Goal: Information Seeking & Learning: Learn about a topic

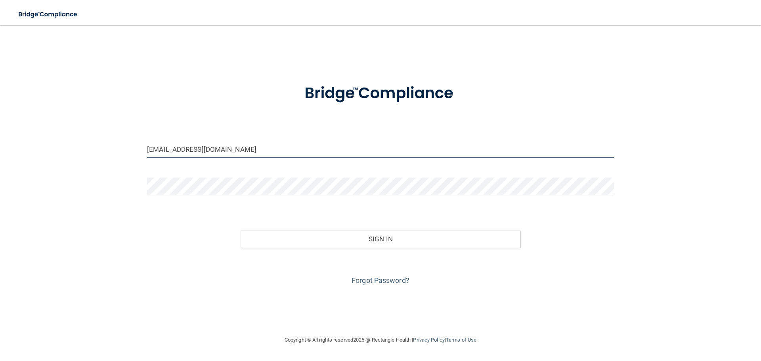
click at [237, 151] on input "yeseniaruiz09@yahoo.com" at bounding box center [380, 149] width 467 height 18
type input "[EMAIL_ADDRESS][DOMAIN_NAME]"
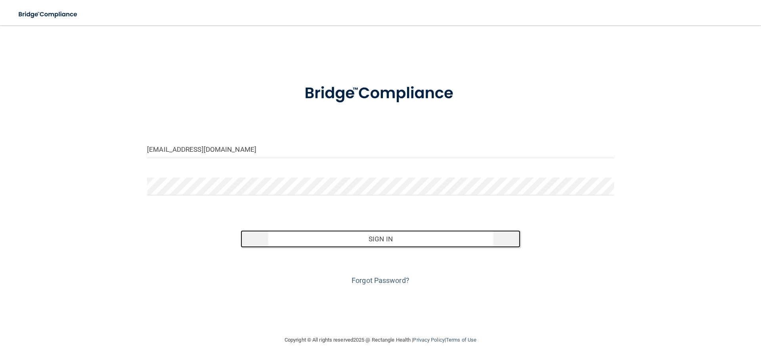
click at [361, 242] on button "Sign In" at bounding box center [381, 238] width 280 height 17
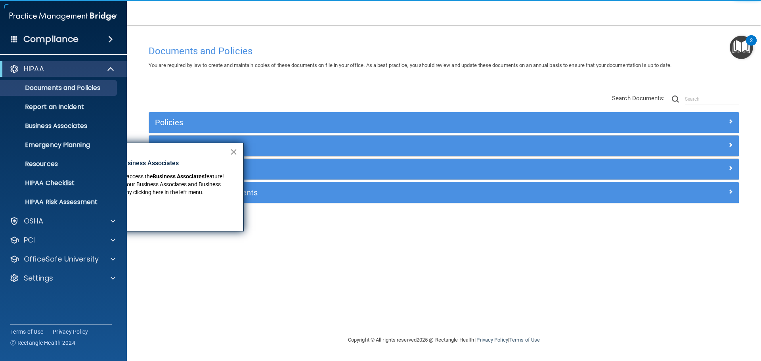
click at [234, 151] on button "×" at bounding box center [234, 151] width 8 height 13
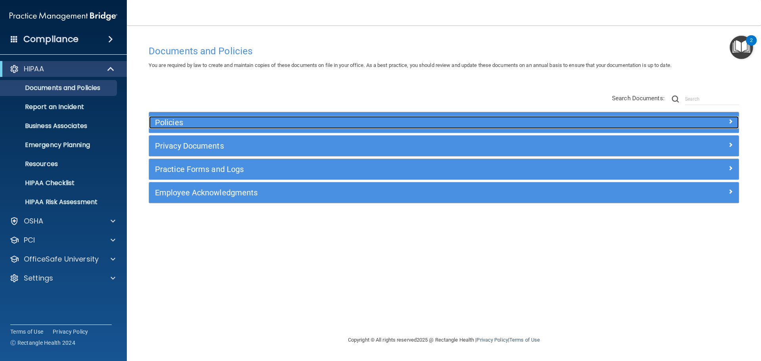
click at [267, 121] on h5 "Policies" at bounding box center [370, 122] width 430 height 9
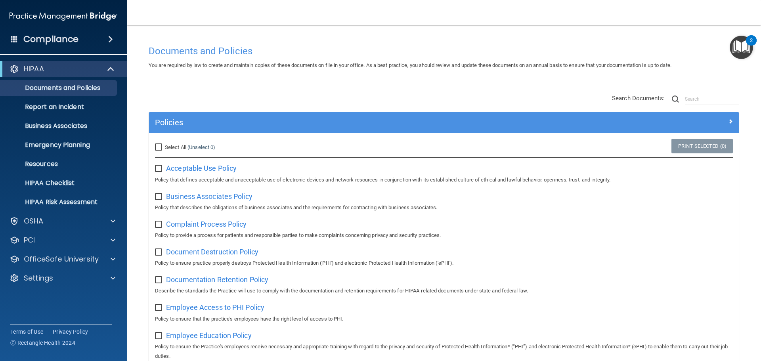
click at [157, 149] on input "Select All (Unselect 0) Unselect All" at bounding box center [159, 147] width 9 height 6
checkbox input "true"
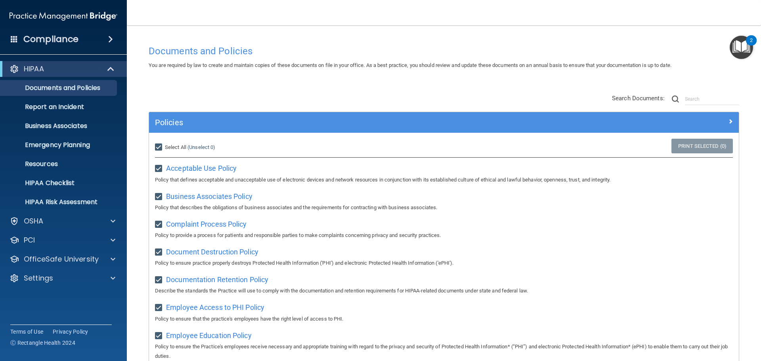
checkbox input "true"
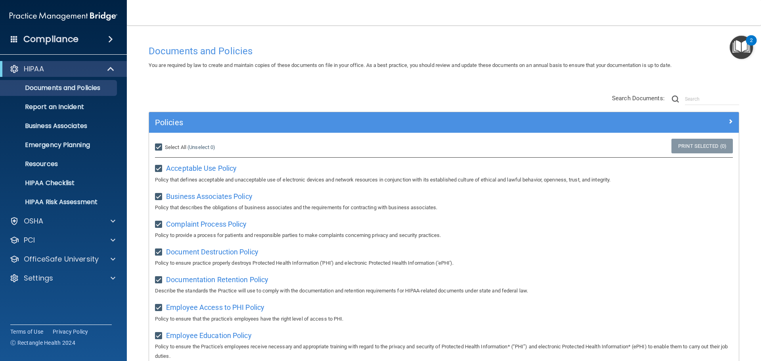
checkbox input "true"
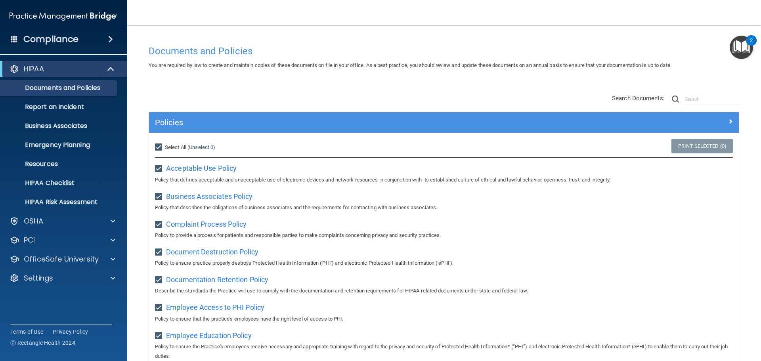
checkbox input "true"
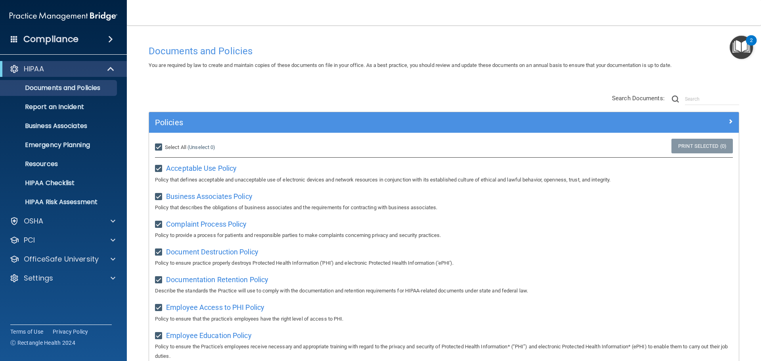
checkbox input "true"
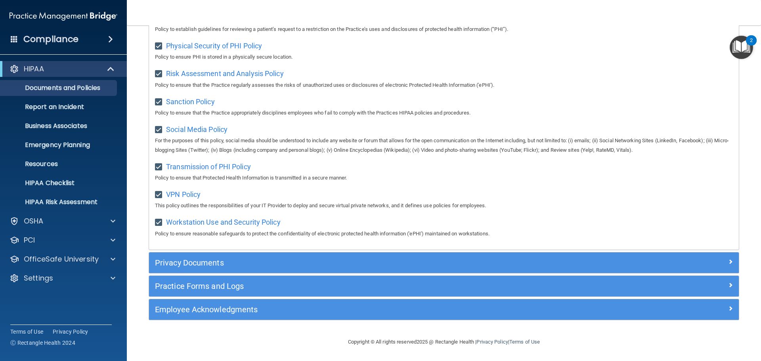
scroll to position [530, 0]
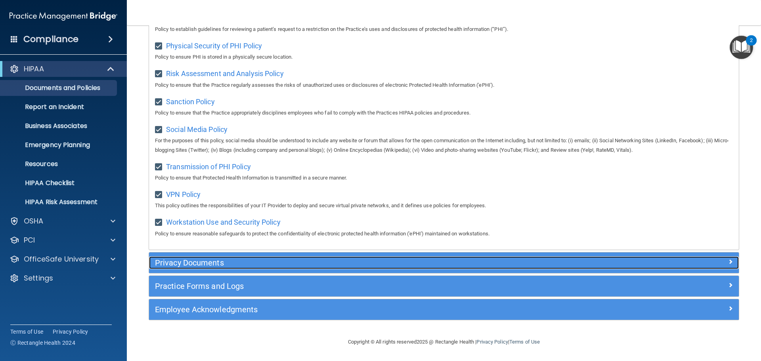
click at [635, 267] on div "Privacy Documents" at bounding box center [444, 262] width 590 height 13
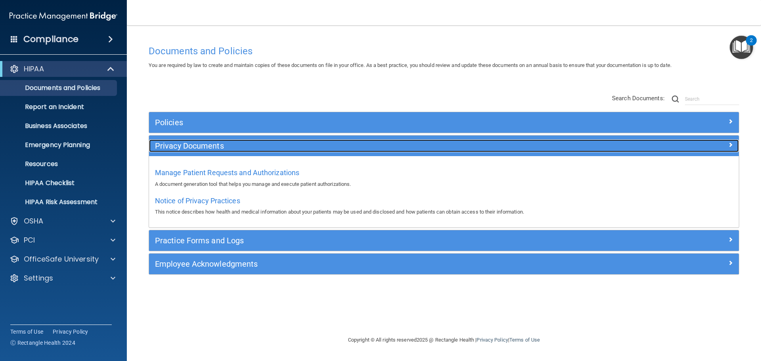
scroll to position [0, 0]
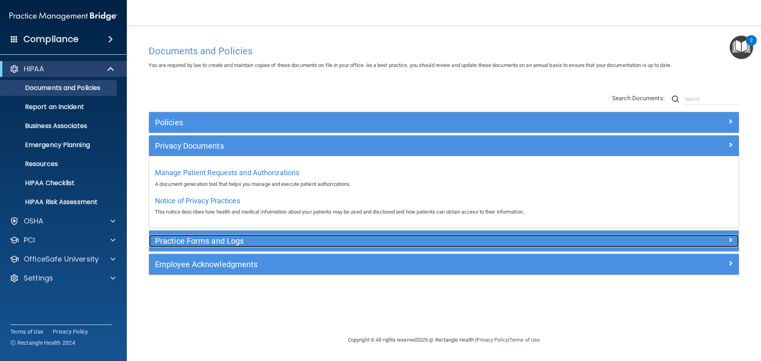
click at [398, 247] on div "Practice Forms and Logs" at bounding box center [370, 241] width 442 height 13
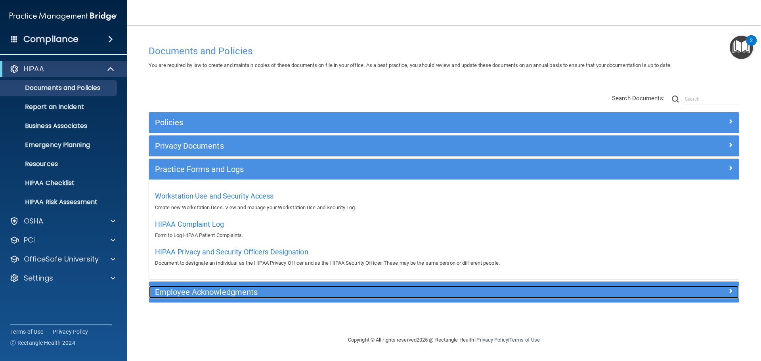
click at [422, 286] on div "Employee Acknowledgments" at bounding box center [370, 292] width 442 height 13
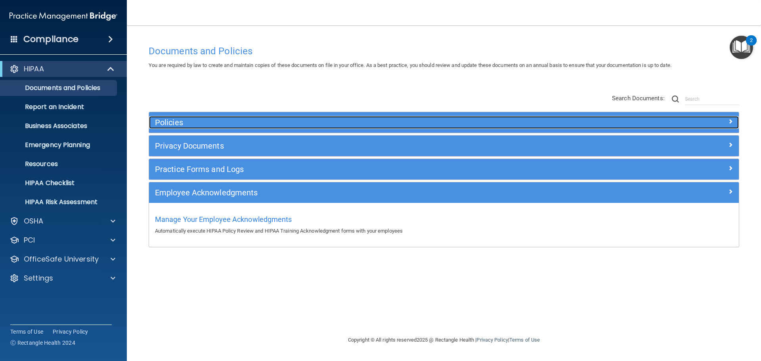
click at [537, 125] on h5 "Policies" at bounding box center [370, 122] width 430 height 9
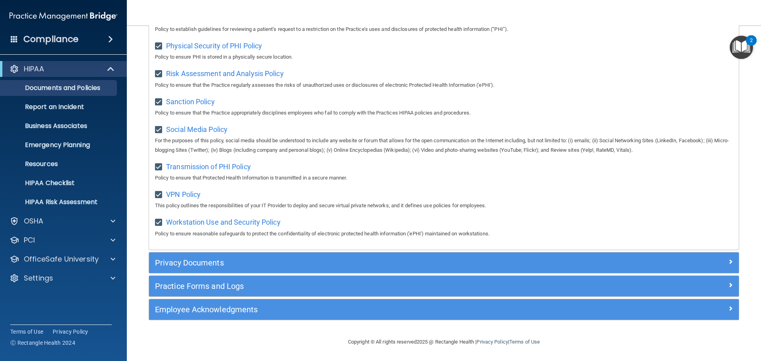
scroll to position [530, 0]
click at [40, 91] on p "Documents and Policies" at bounding box center [59, 88] width 108 height 8
click at [47, 106] on p "Report an Incident" at bounding box center [59, 107] width 108 height 8
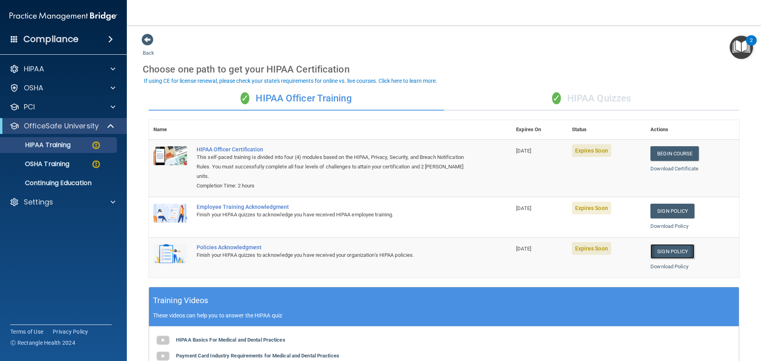
click at [673, 253] on link "Sign Policy" at bounding box center [672, 251] width 44 height 15
click at [678, 205] on link "Sign Policy" at bounding box center [672, 211] width 44 height 15
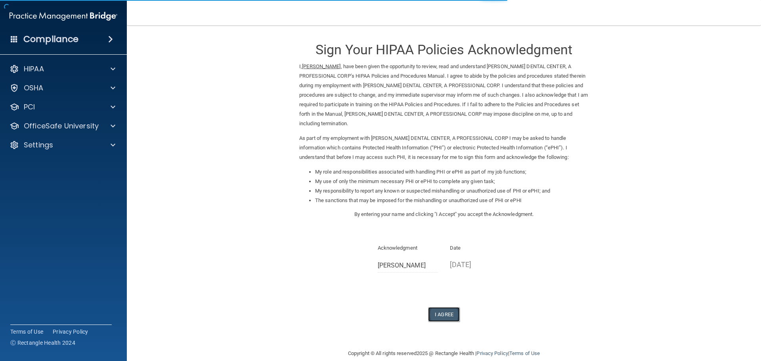
click at [450, 313] on button "I Agree" at bounding box center [444, 314] width 32 height 15
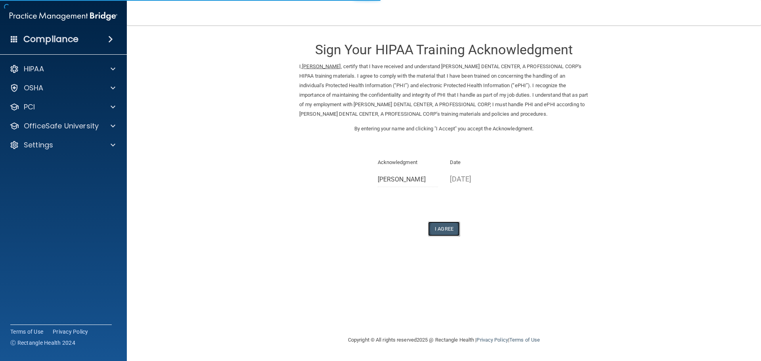
click at [452, 227] on button "I Agree" at bounding box center [444, 229] width 32 height 15
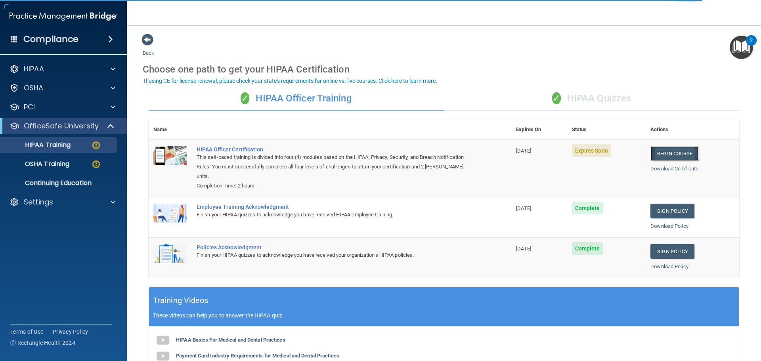
click at [661, 147] on link "Begin Course" at bounding box center [674, 153] width 48 height 15
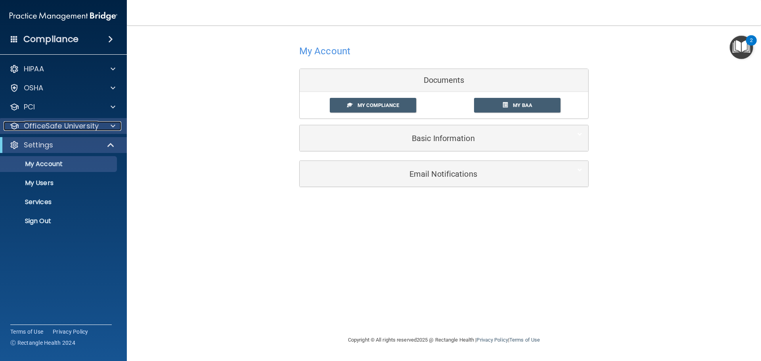
click at [71, 130] on p "OfficeSafe University" at bounding box center [61, 126] width 75 height 10
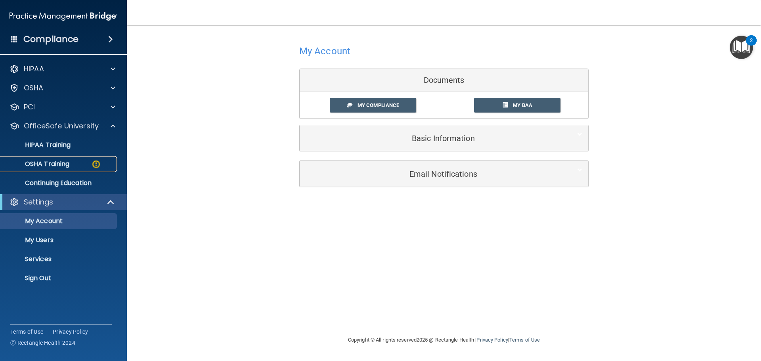
click at [63, 162] on p "OSHA Training" at bounding box center [37, 164] width 64 height 8
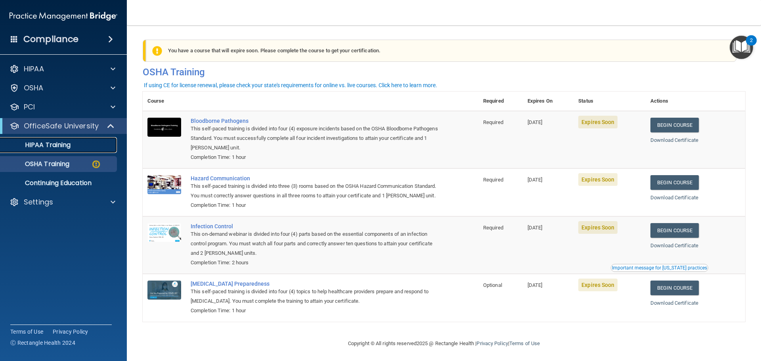
click at [67, 138] on link "HIPAA Training" at bounding box center [54, 145] width 125 height 16
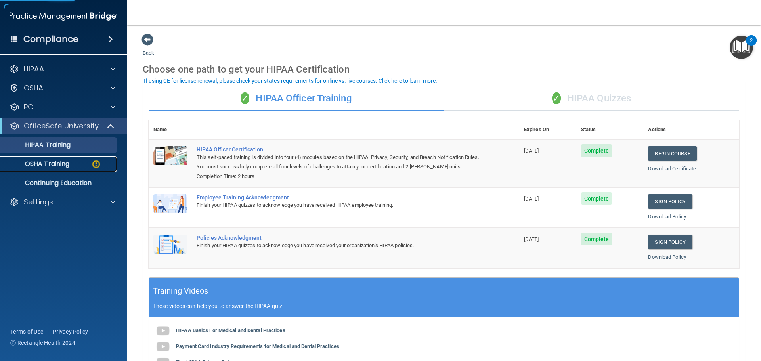
click at [55, 166] on p "OSHA Training" at bounding box center [37, 164] width 64 height 8
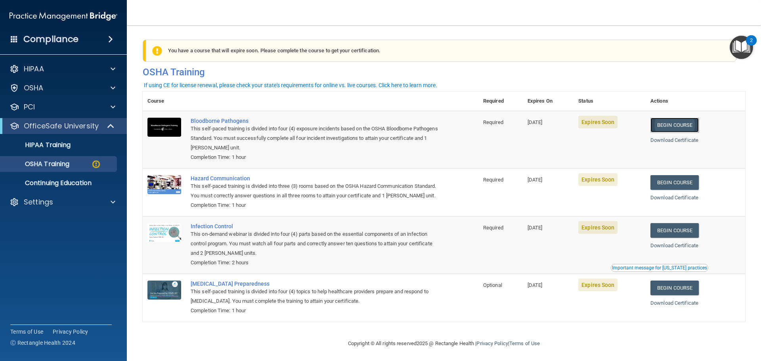
click at [674, 128] on link "Begin Course" at bounding box center [674, 125] width 48 height 15
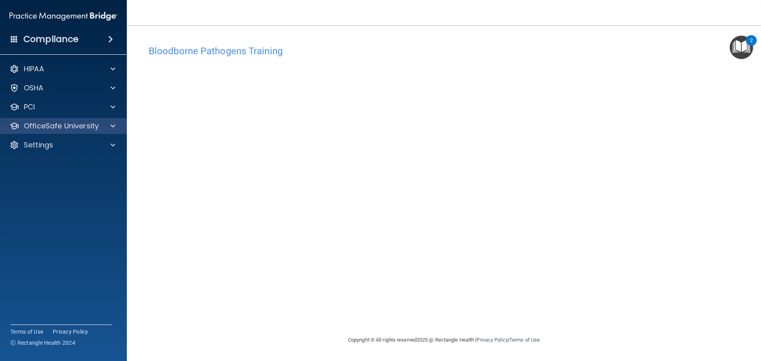
click at [74, 131] on div "OfficeSafe University" at bounding box center [63, 126] width 127 height 16
click at [113, 122] on span at bounding box center [113, 126] width 5 height 10
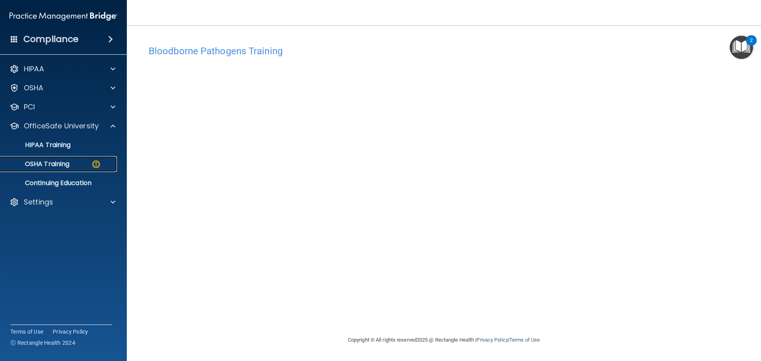
click at [55, 163] on p "OSHA Training" at bounding box center [37, 164] width 64 height 8
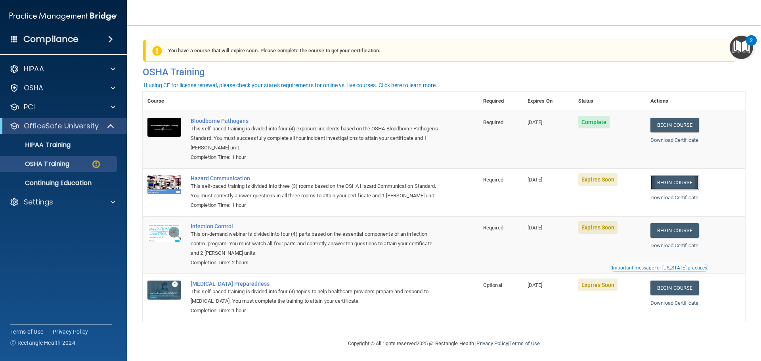
click at [679, 187] on link "Begin Course" at bounding box center [674, 182] width 48 height 15
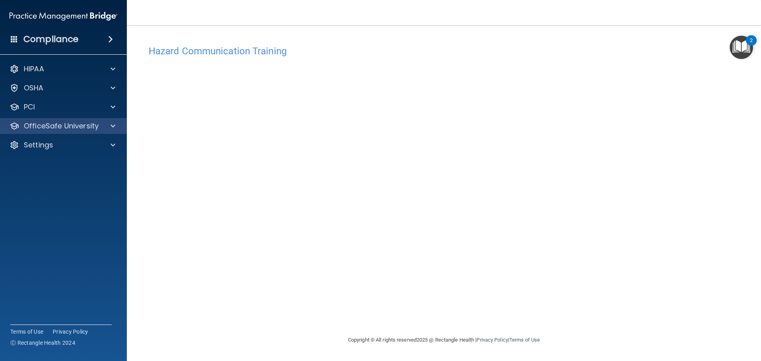
click at [52, 120] on div "OfficeSafe University" at bounding box center [63, 126] width 127 height 16
click at [110, 125] on div at bounding box center [112, 126] width 20 height 10
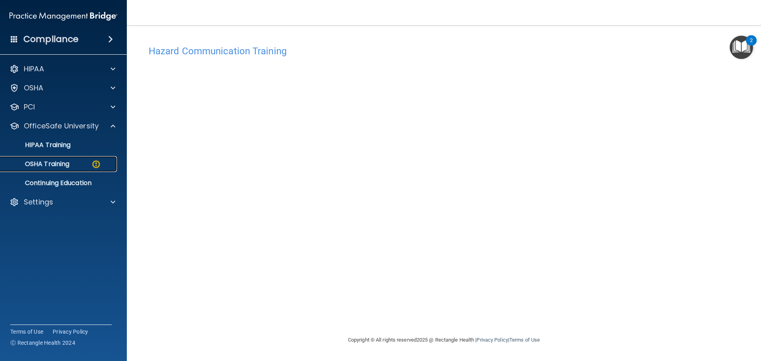
click at [78, 162] on div "OSHA Training" at bounding box center [59, 164] width 108 height 8
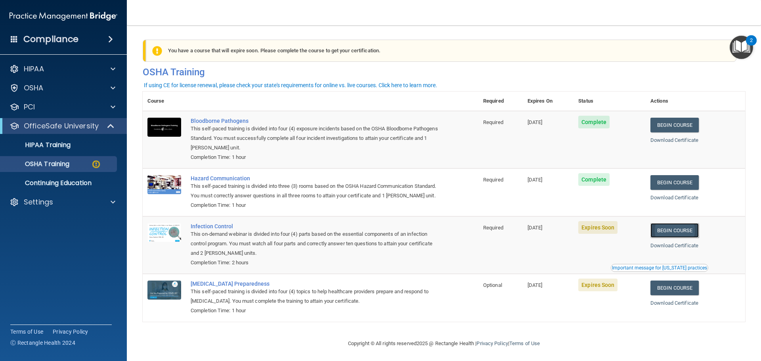
click at [679, 238] on link "Begin Course" at bounding box center [674, 230] width 48 height 15
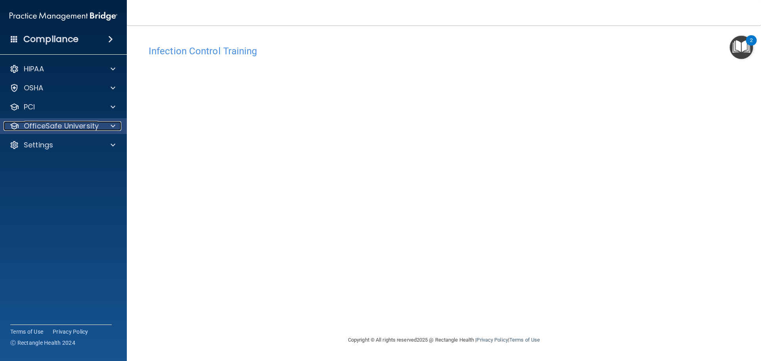
click at [76, 124] on p "OfficeSafe University" at bounding box center [61, 126] width 75 height 10
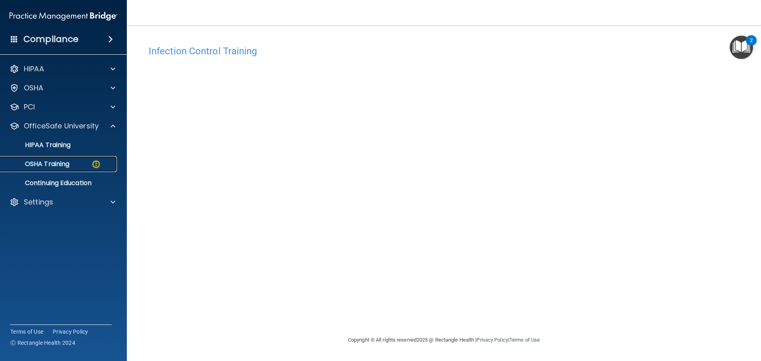
click at [60, 168] on p "OSHA Training" at bounding box center [37, 164] width 64 height 8
